Goal: Transaction & Acquisition: Purchase product/service

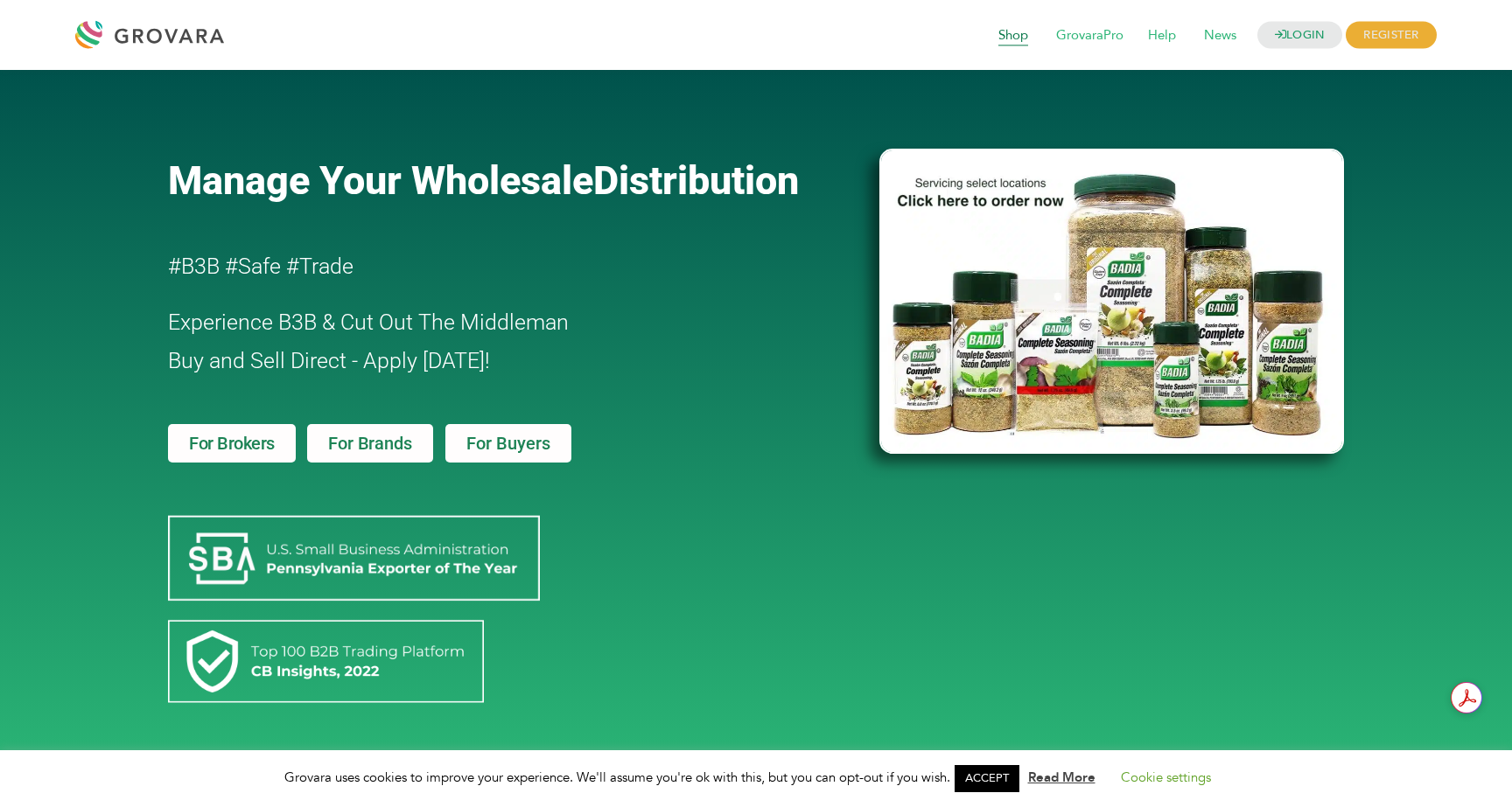
click at [1010, 32] on span "Shop" at bounding box center [1013, 35] width 55 height 34
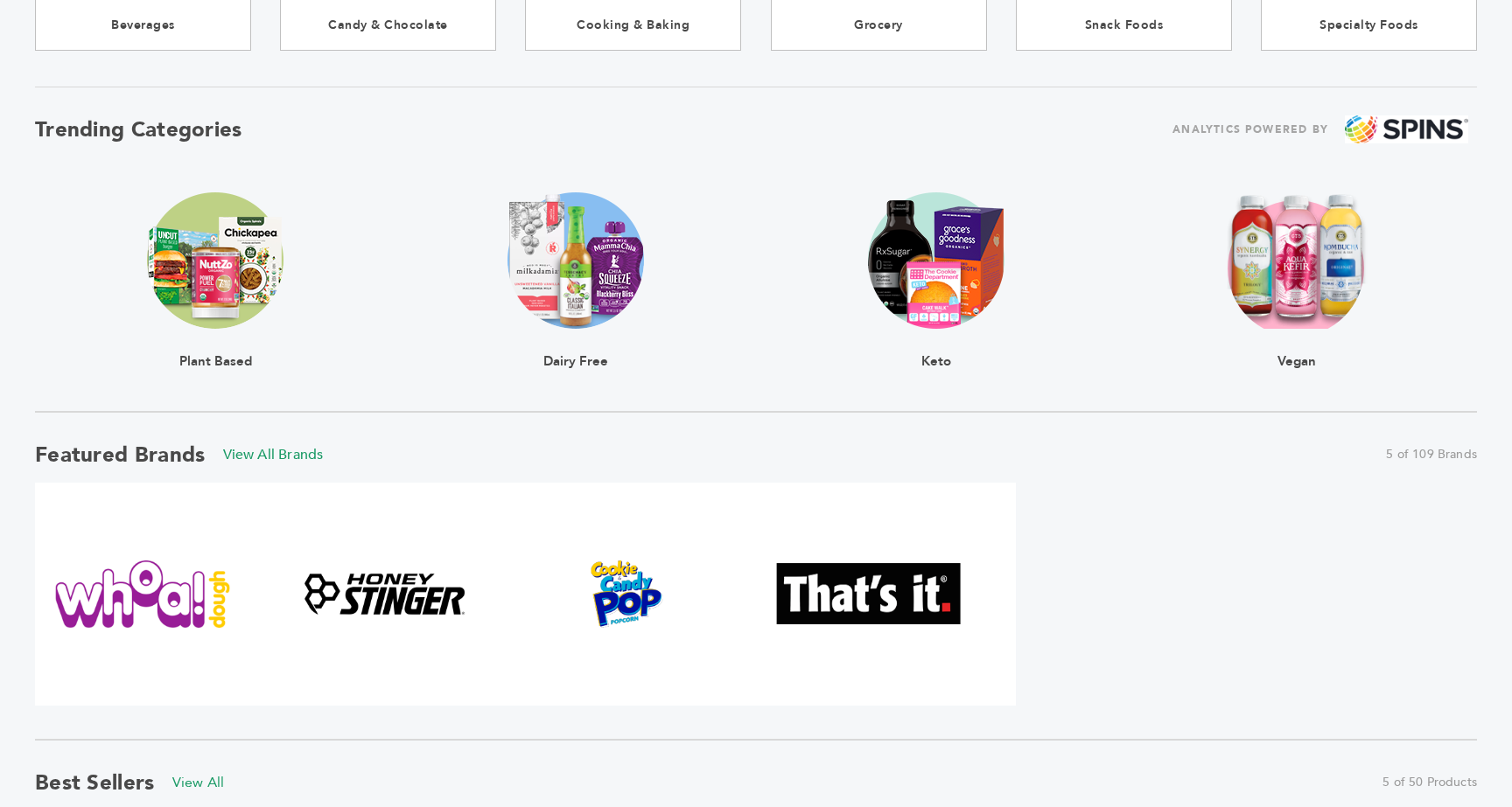
scroll to position [530, 0]
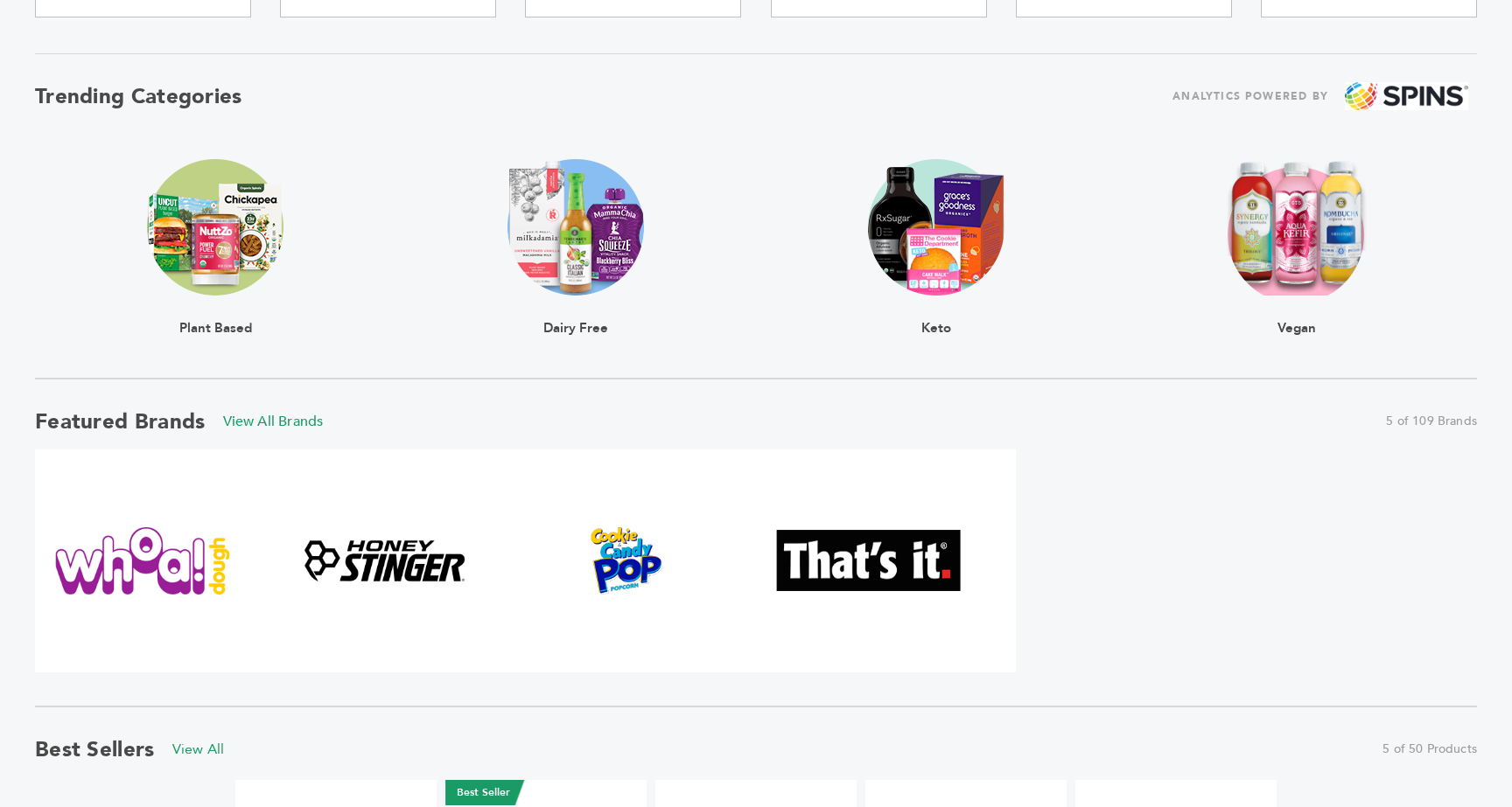
click at [195, 216] on img at bounding box center [215, 227] width 137 height 137
